Goal: Transaction & Acquisition: Download file/media

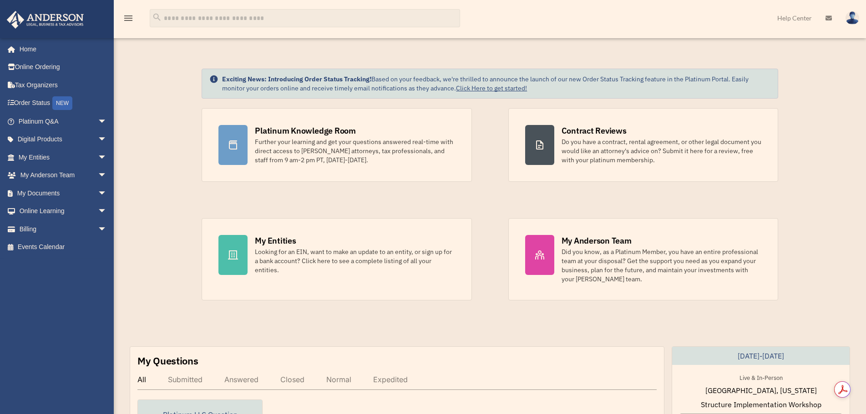
scroll to position [39868, 0]
click at [46, 194] on link "My Documents arrow_drop_down" at bounding box center [63, 193] width 114 height 18
click at [98, 193] on span "arrow_drop_down" at bounding box center [107, 193] width 18 height 19
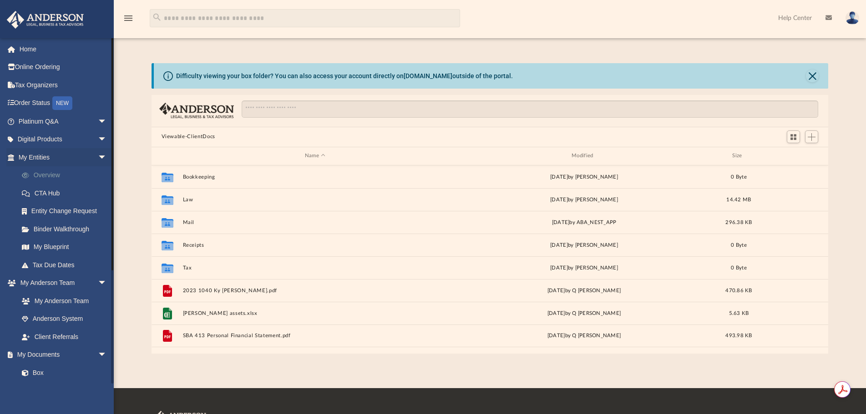
scroll to position [200, 670]
click at [50, 263] on link "Tax Due Dates" at bounding box center [67, 265] width 108 height 18
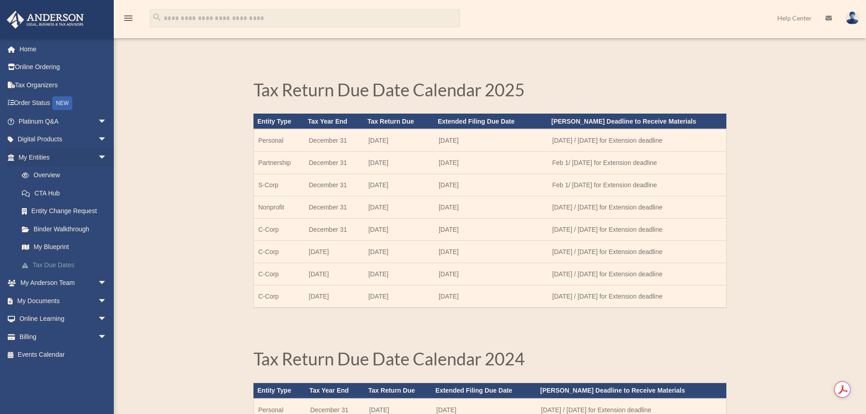
scroll to position [39868, 0]
click at [98, 303] on span "arrow_drop_down" at bounding box center [107, 301] width 18 height 19
click at [36, 316] on link "Box" at bounding box center [67, 319] width 108 height 18
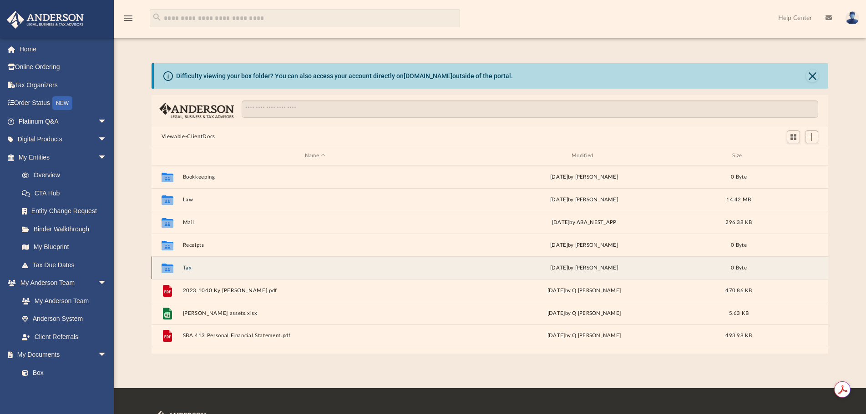
scroll to position [39868, 0]
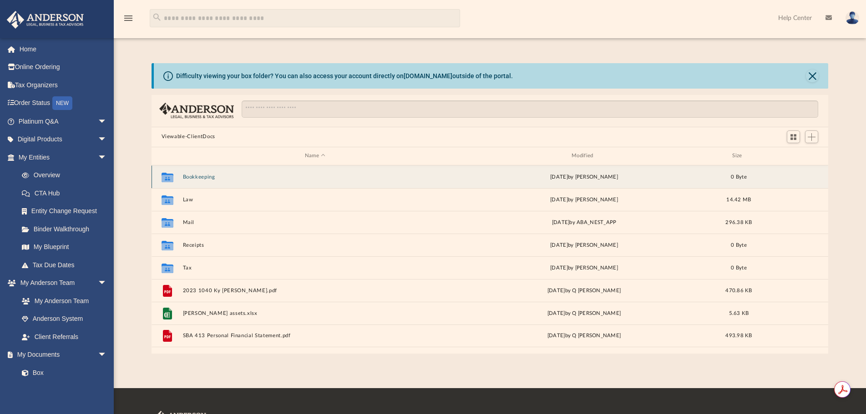
click at [205, 176] on button "Bookkeeping" at bounding box center [314, 177] width 265 height 6
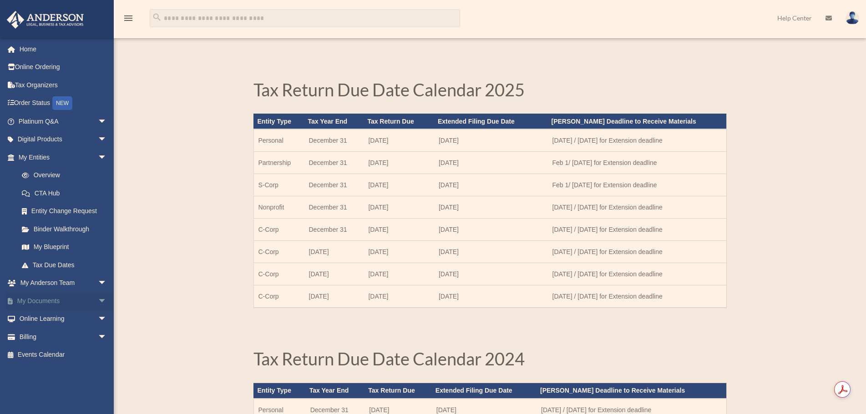
scroll to position [39868, 0]
click at [98, 298] on span "arrow_drop_down" at bounding box center [107, 301] width 18 height 19
click at [36, 317] on link "Box" at bounding box center [67, 319] width 108 height 18
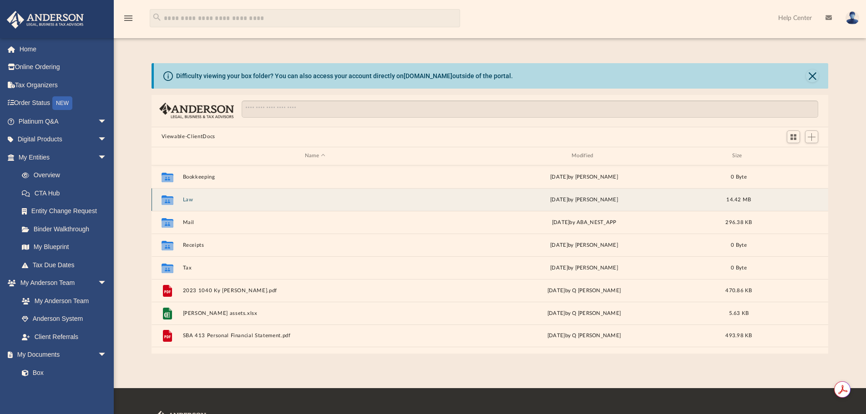
scroll to position [39868, 0]
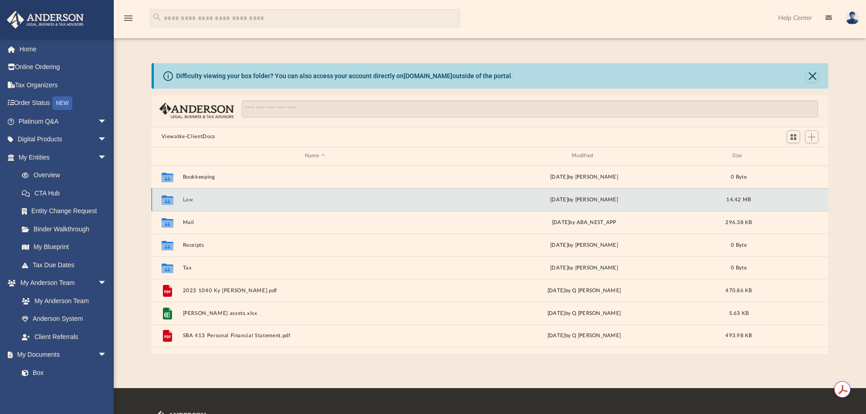
click at [188, 199] on button "Law" at bounding box center [314, 200] width 265 height 6
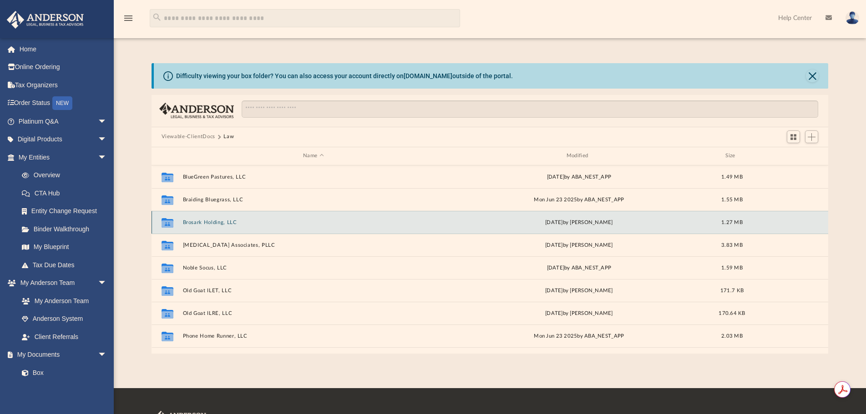
click at [196, 222] on button "Brosark Holding, LLC" at bounding box center [313, 223] width 262 height 6
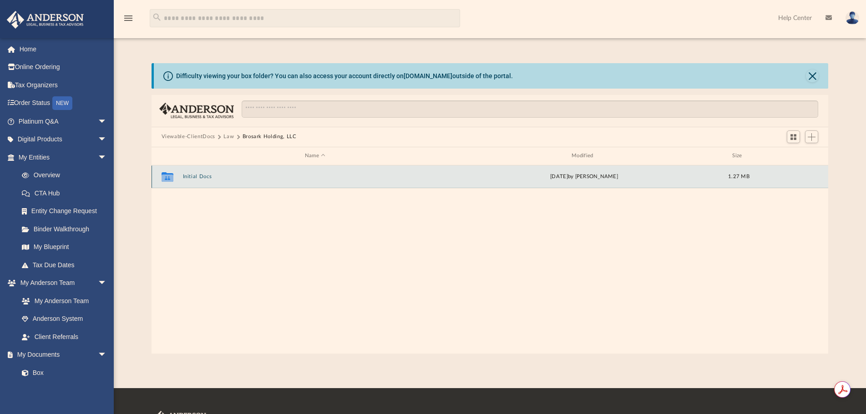
click at [198, 177] on button "Initial Docs" at bounding box center [314, 177] width 265 height 6
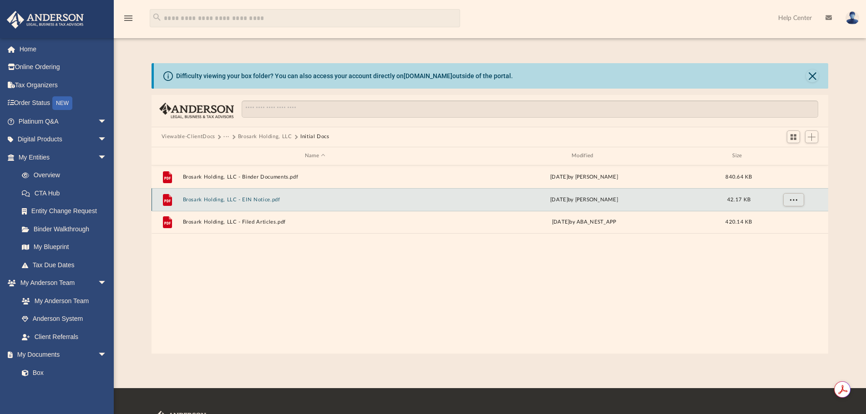
click at [262, 198] on button "Brosark Holding, LLC - EIN Notice.pdf" at bounding box center [314, 200] width 265 height 6
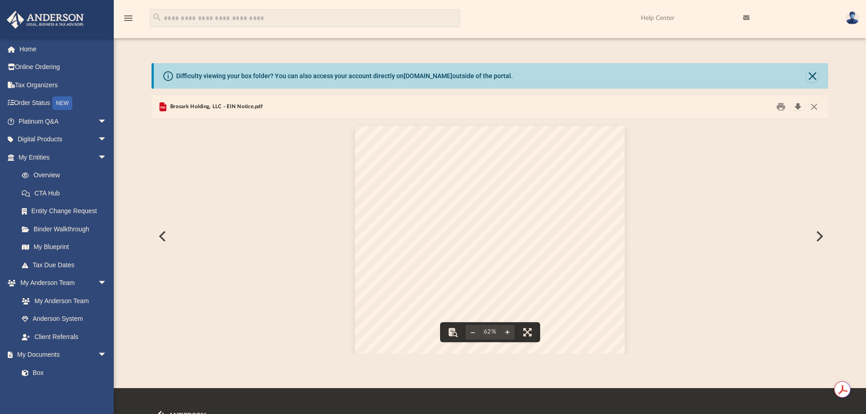
scroll to position [7, 7]
click at [799, 107] on button "Download" at bounding box center [797, 107] width 16 height 14
click at [819, 234] on button "Preview" at bounding box center [818, 236] width 20 height 25
click at [799, 108] on button "Download" at bounding box center [797, 107] width 16 height 14
click at [161, 237] on button "Preview" at bounding box center [161, 236] width 20 height 25
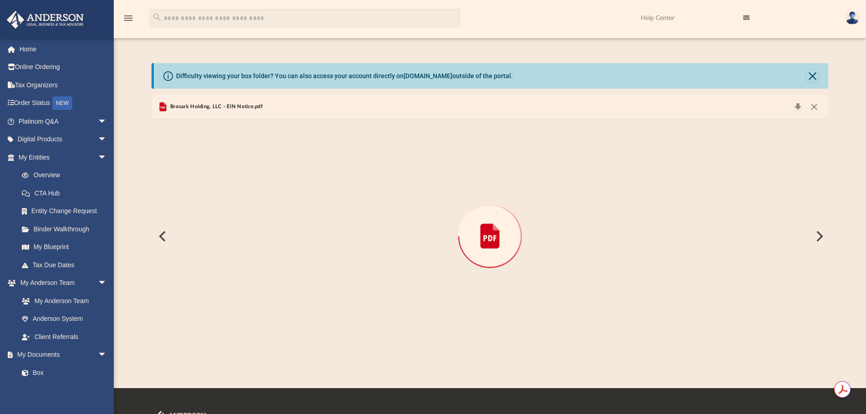
click at [161, 237] on button "Preview" at bounding box center [161, 236] width 20 height 25
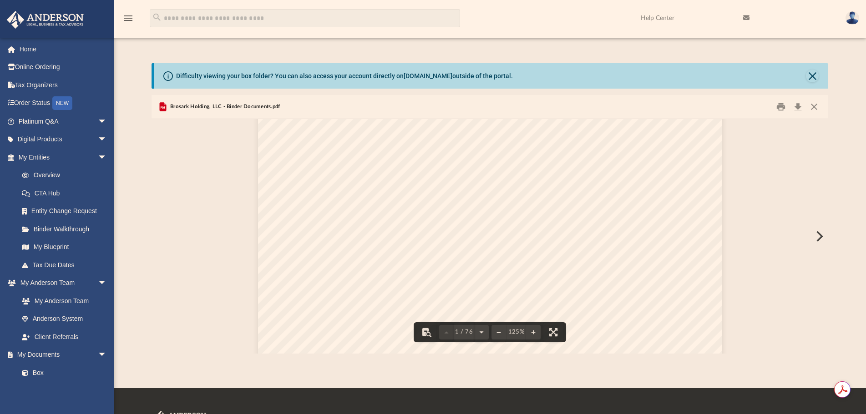
scroll to position [45, 0]
click at [796, 108] on button "Download" at bounding box center [797, 107] width 16 height 14
click at [819, 242] on button "Preview" at bounding box center [818, 236] width 20 height 25
click at [821, 234] on button "Preview" at bounding box center [818, 236] width 20 height 25
